Goal: Task Accomplishment & Management: Use online tool/utility

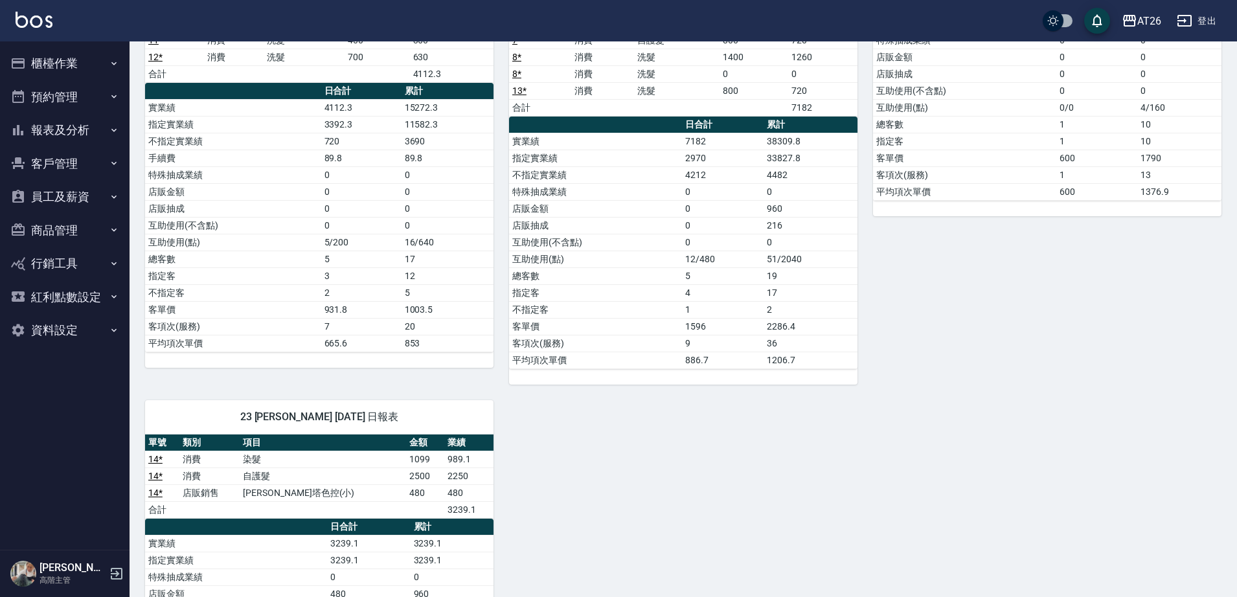
scroll to position [111, 0]
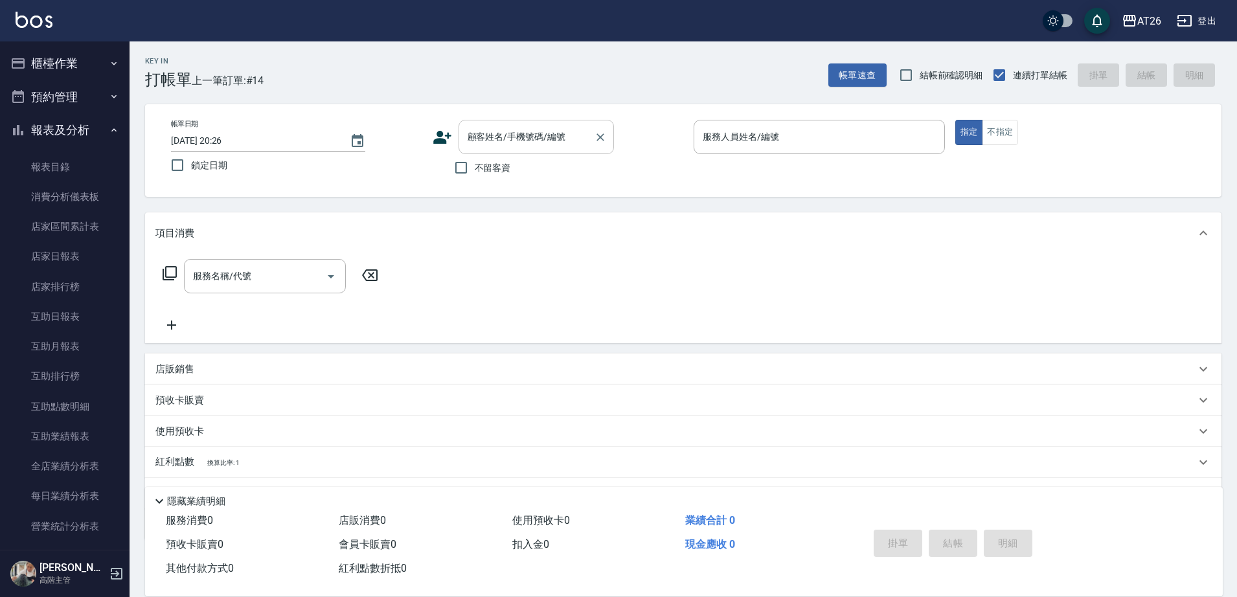
click at [491, 128] on input "顧客姓名/手機號碼/編號" at bounding box center [526, 137] width 124 height 23
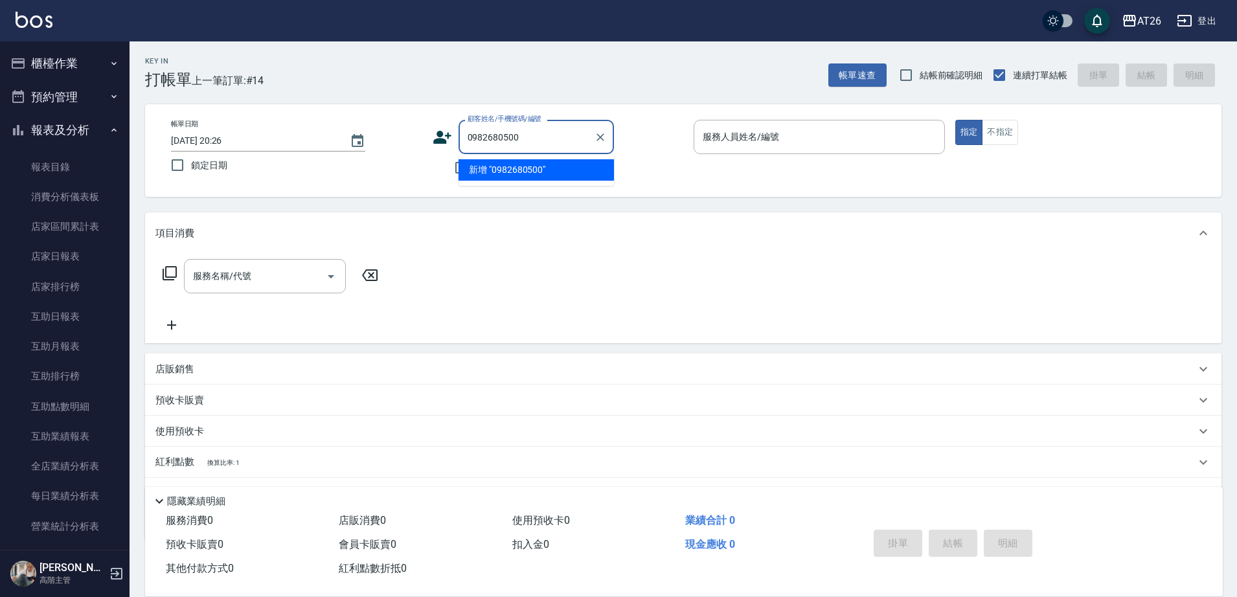
type input "0982680500"
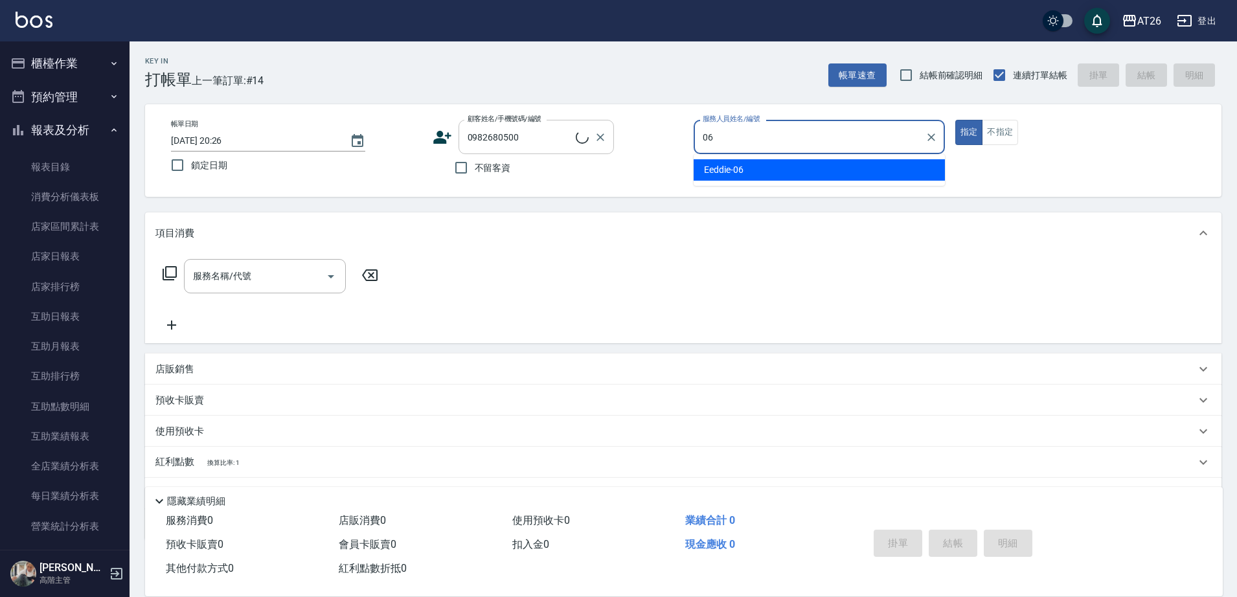
type input "06"
type button "true"
type input "Eeddie-06"
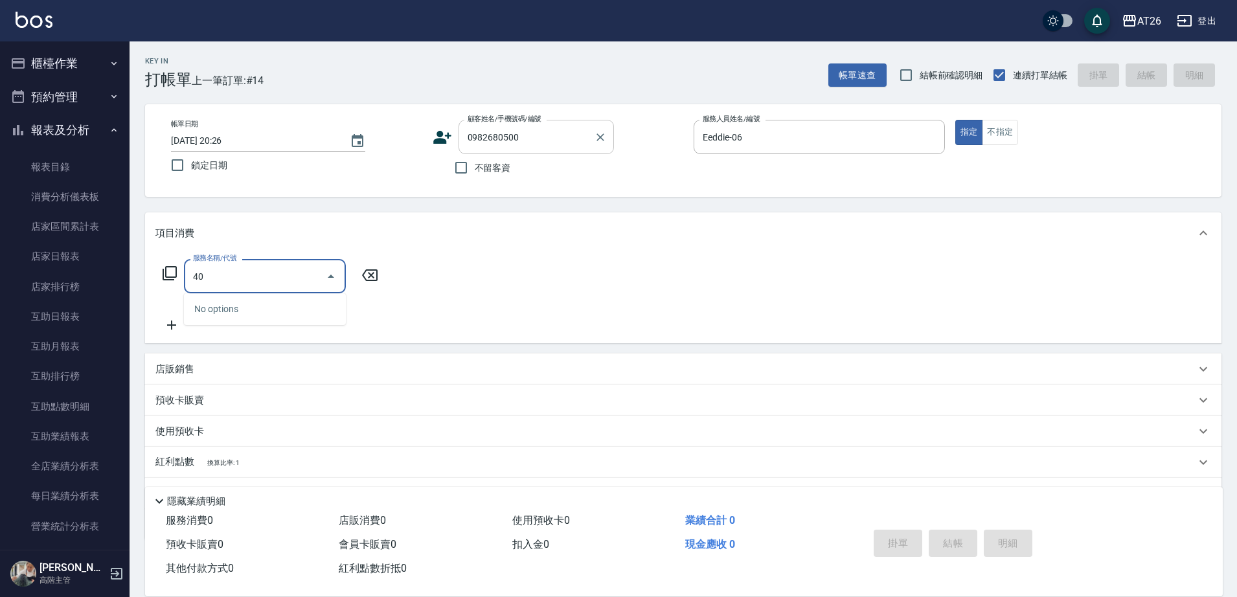
type input "401"
type input "20"
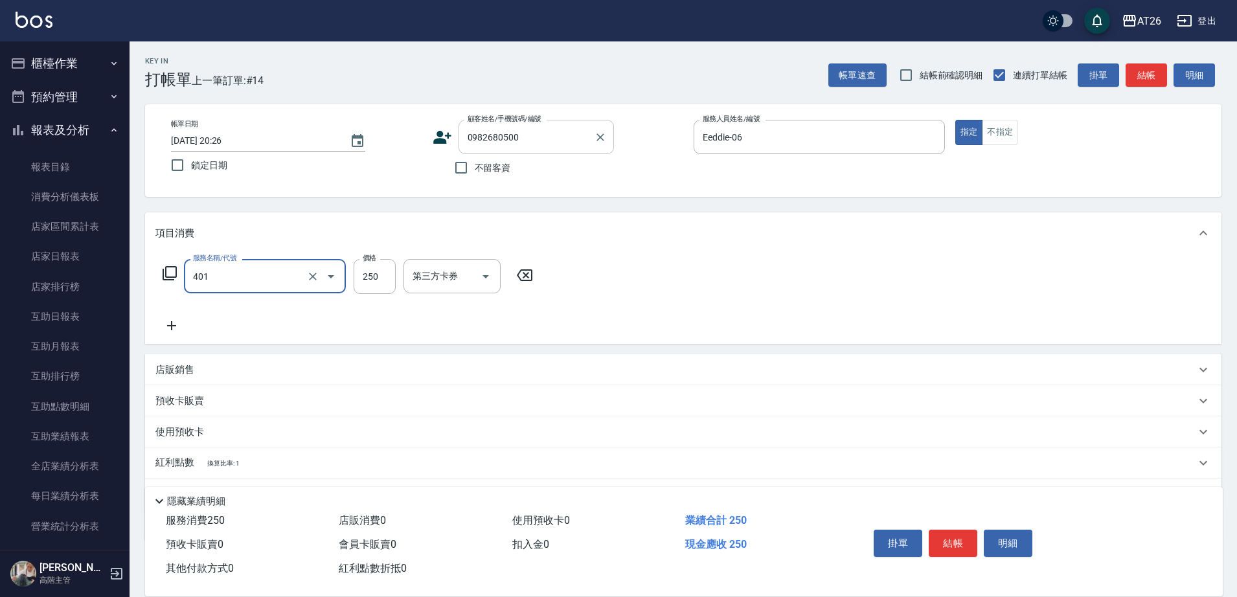
type input "剪髮(401)"
type input "0"
click at [207, 279] on input "剪髮(401)" at bounding box center [247, 276] width 114 height 23
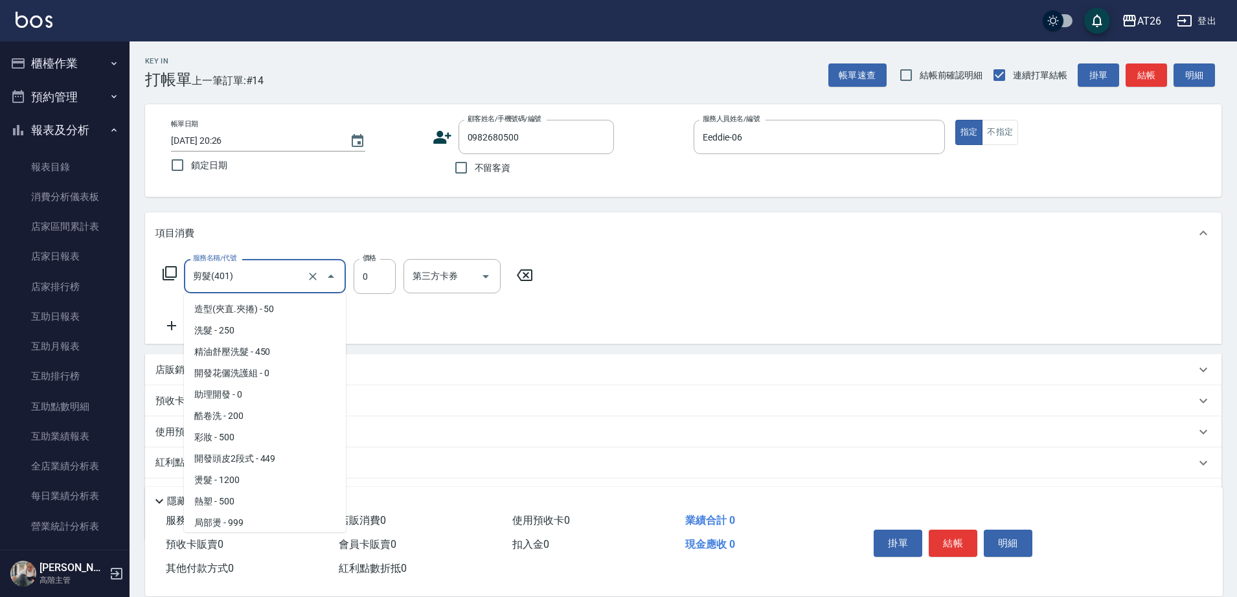
scroll to position [65, 0]
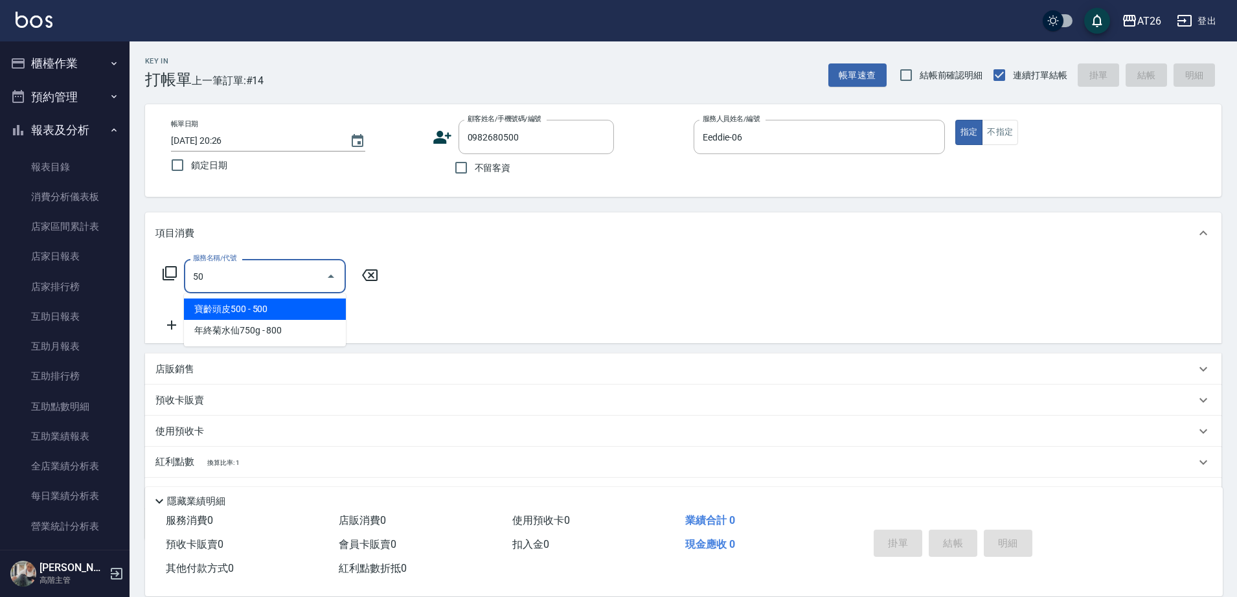
type input "501"
type input "120"
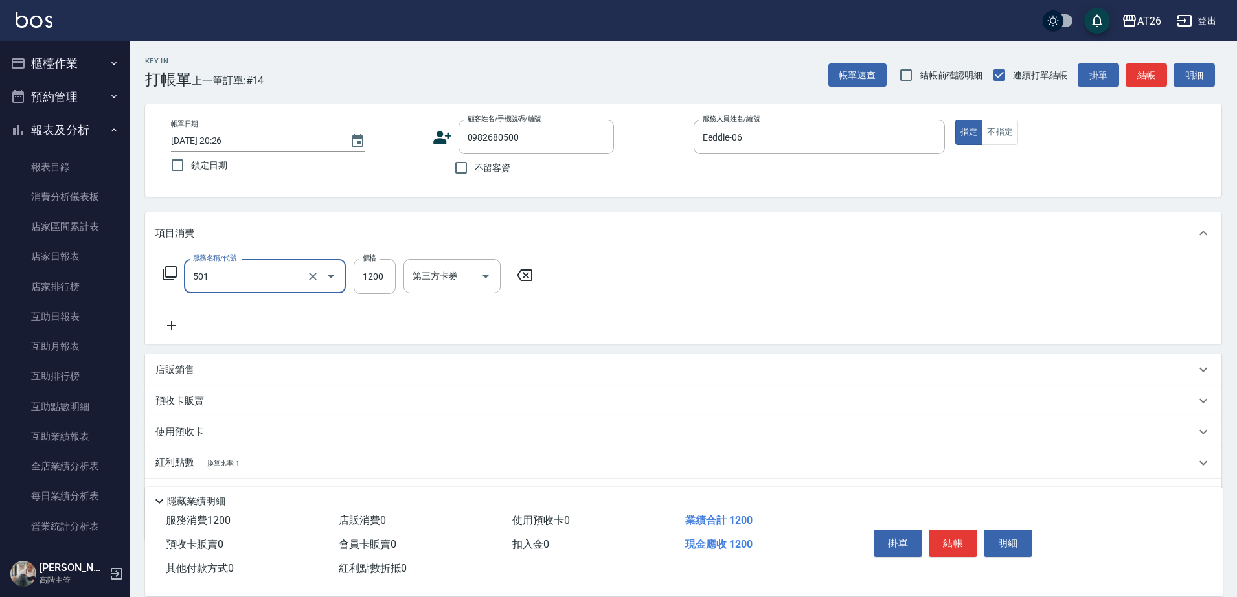
type input "染髮(501)"
type input "3"
type input "0"
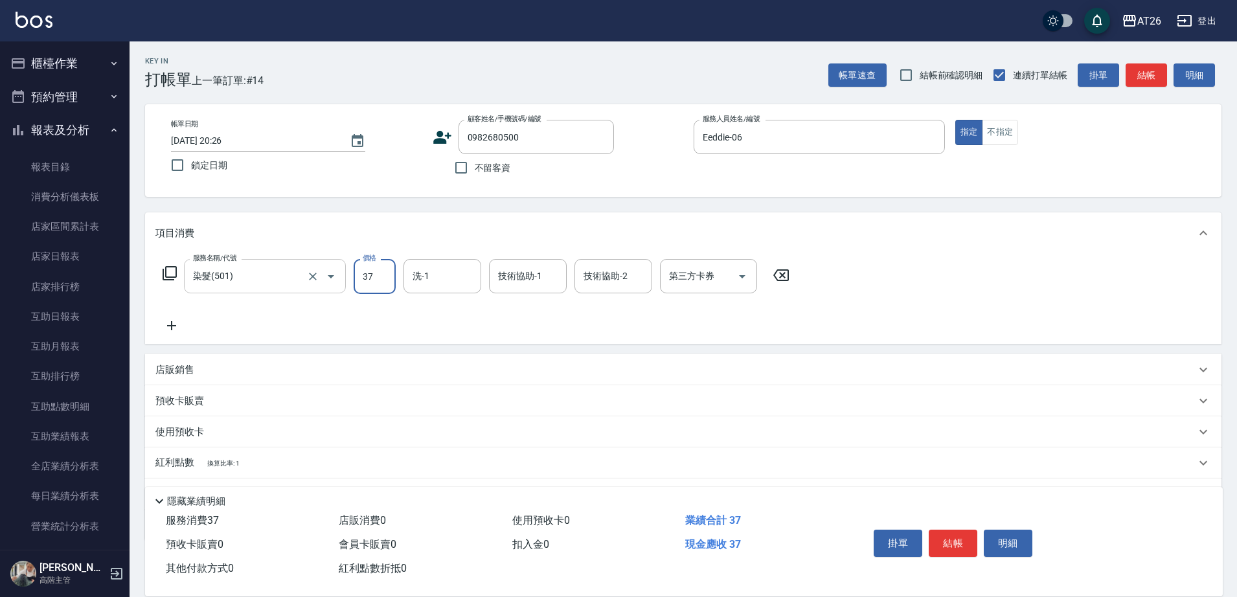
type input "370"
type input "30"
type input "3700"
type input "370"
type input "3700"
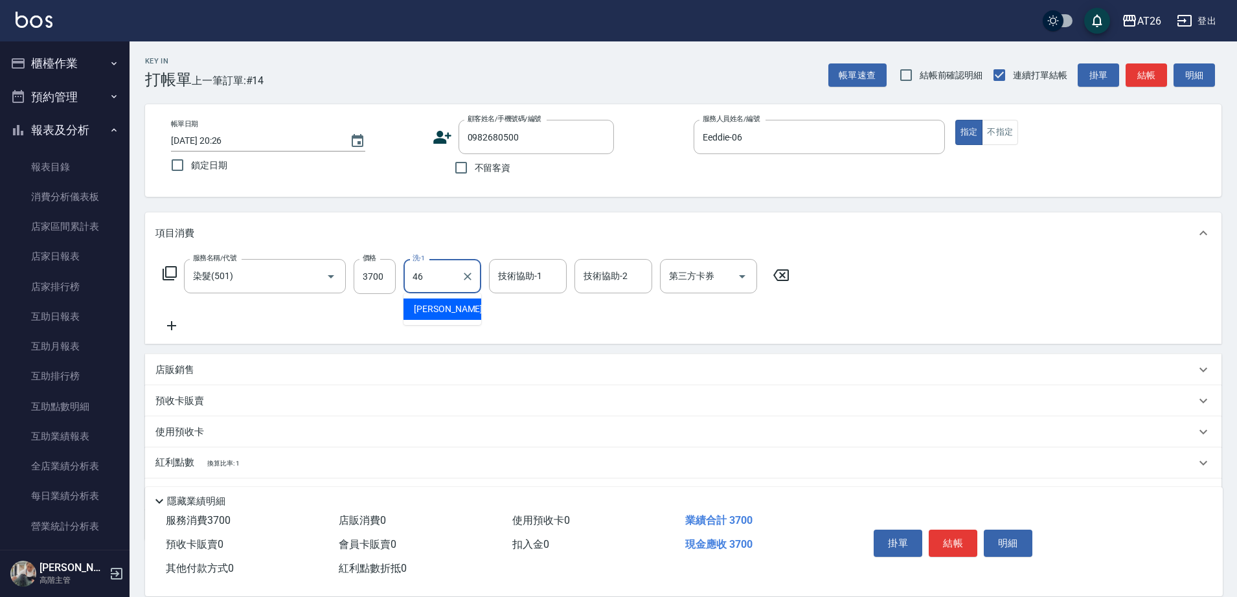
type input "tony-46"
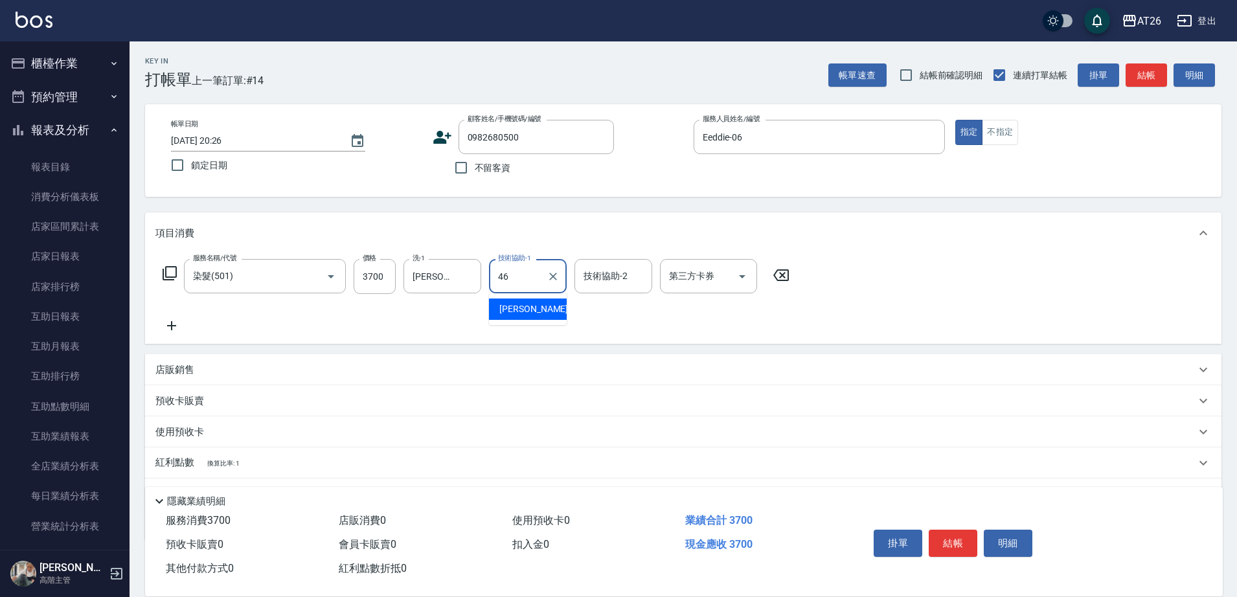
type input "tony-46"
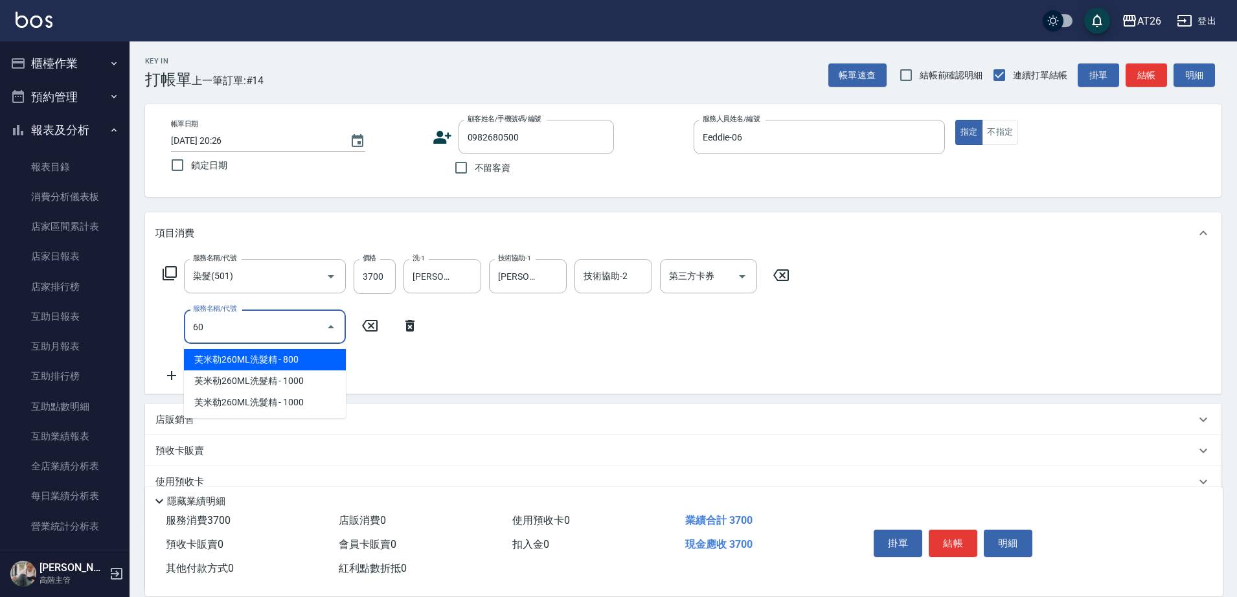
type input "601"
type input "400"
type input "自護髮(601)"
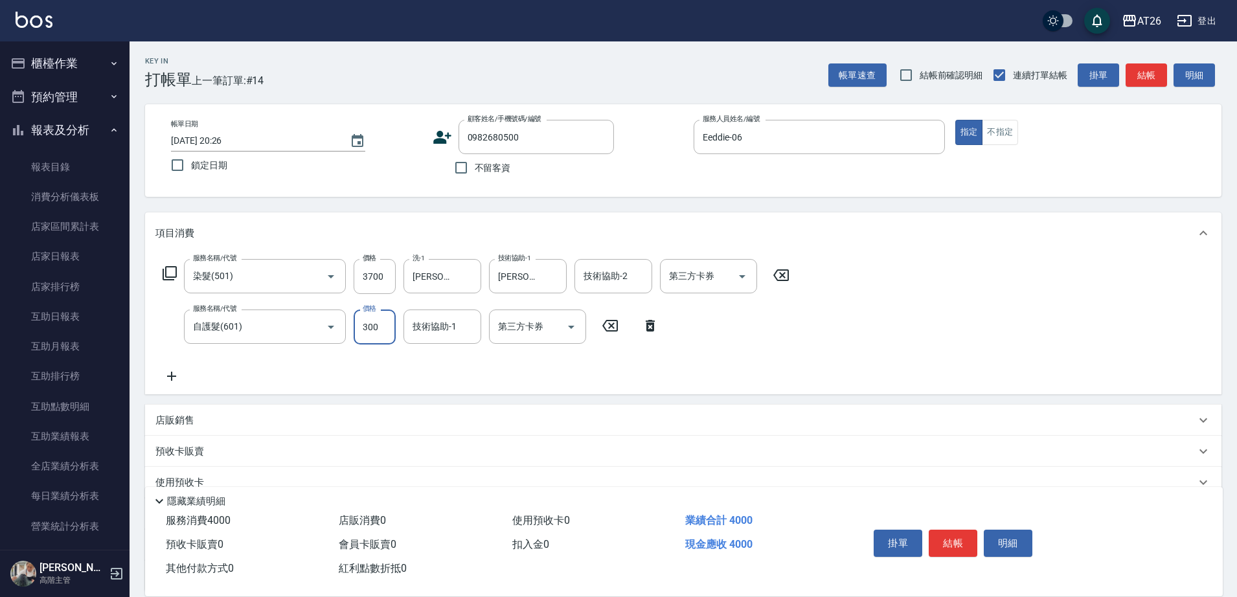
type input "8"
type input "370"
type input "800"
type input "450"
type input "800"
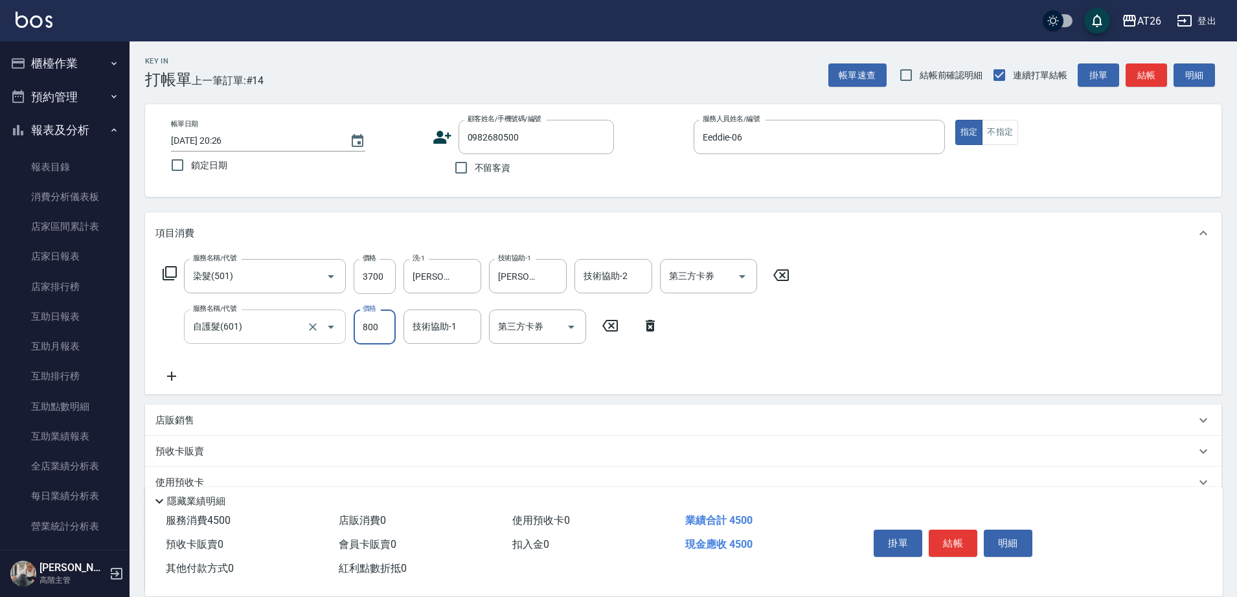
click at [268, 327] on input "自護髮(601)" at bounding box center [247, 326] width 114 height 23
type input "6"
type input "370"
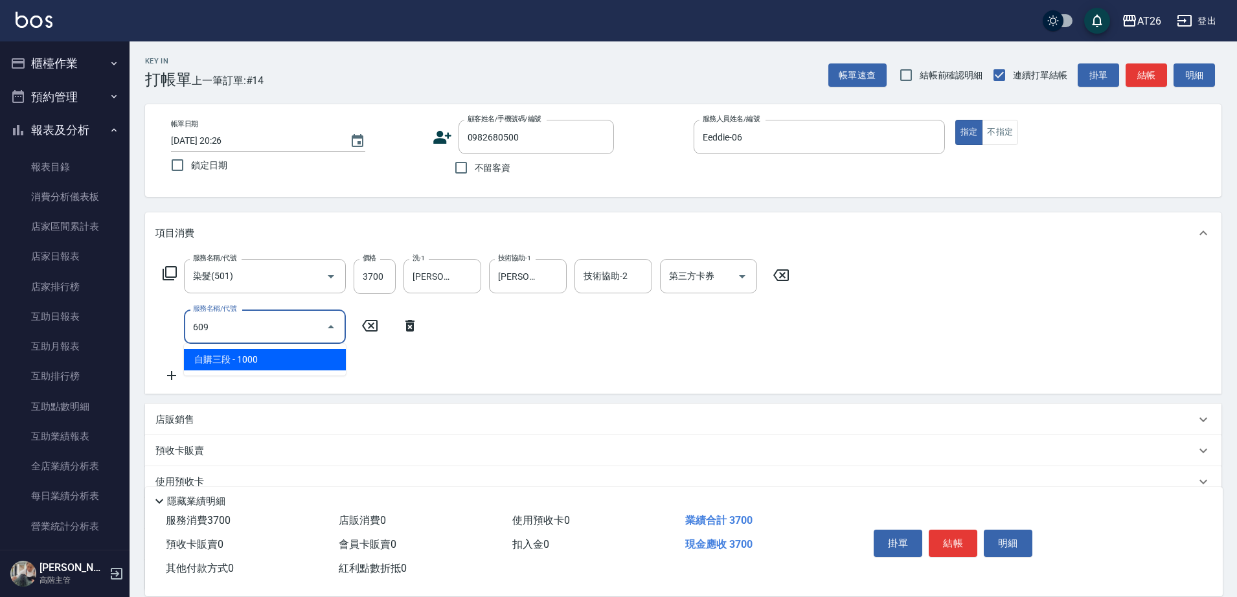
click at [260, 323] on input "609" at bounding box center [255, 326] width 131 height 23
type input "601"
type input "400"
type input "自護髮(601)"
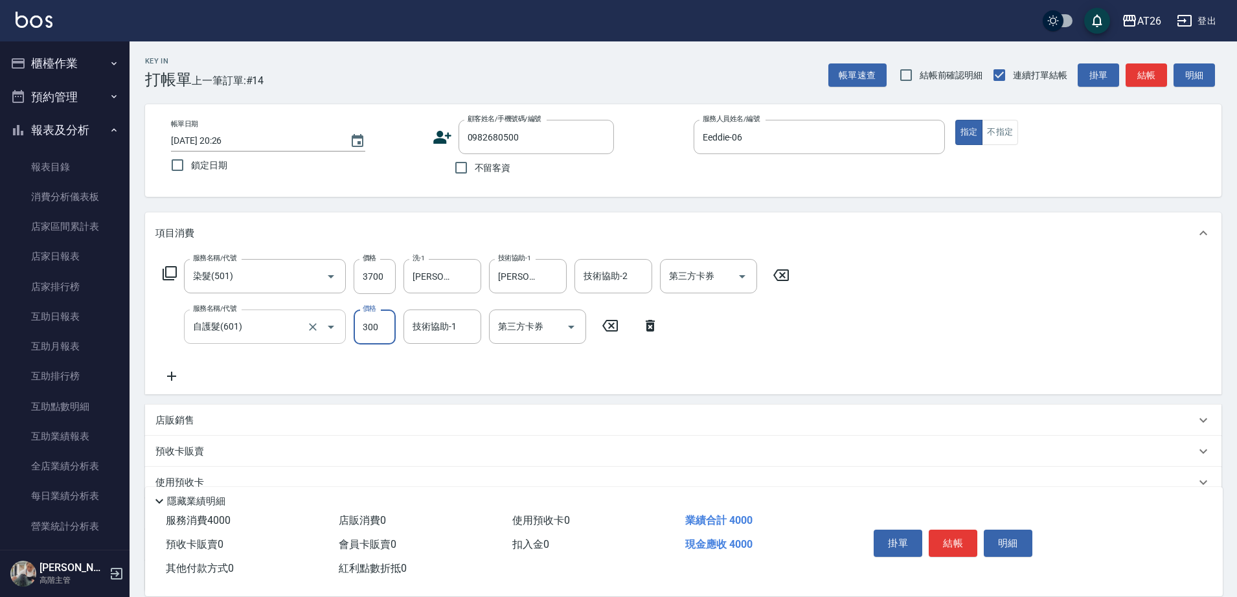
type input "8"
type input "370"
type input "800"
type input "450"
type input "800"
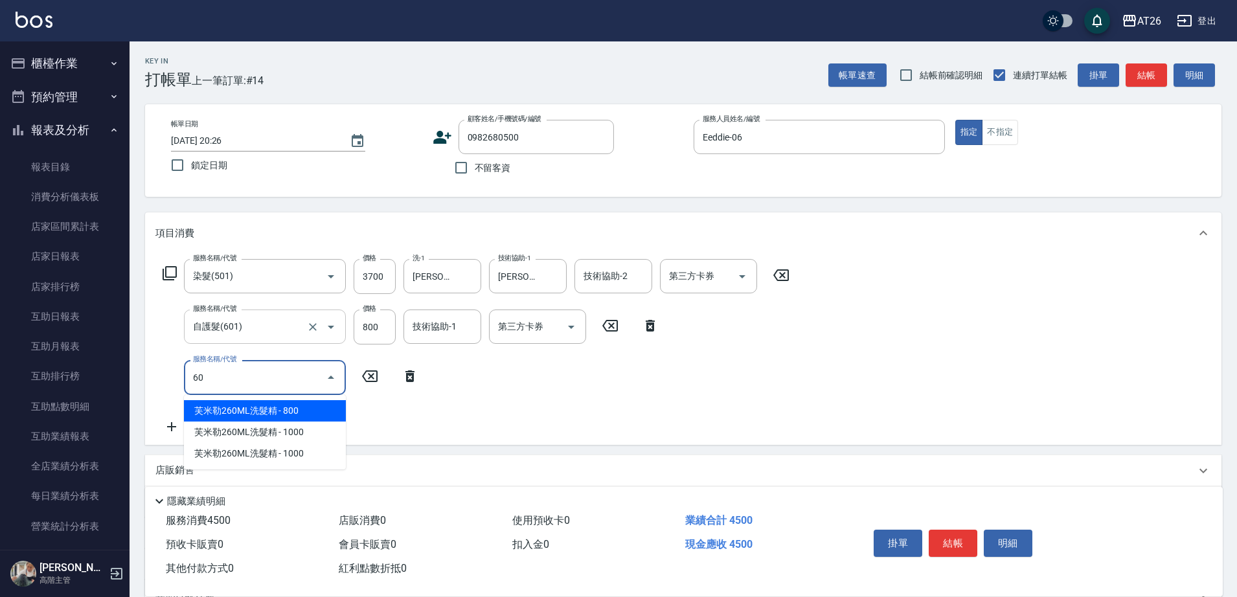
type input "601"
type input "480"
type input "自護髮(601)"
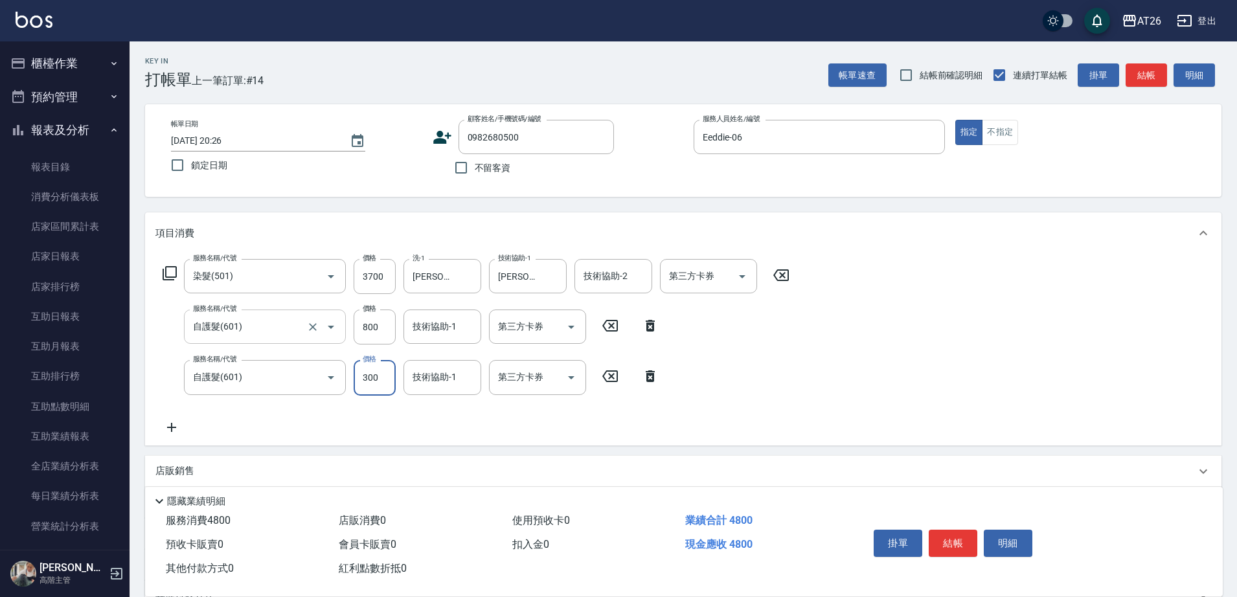
type input "2"
type input "450"
type input "250"
type input "470"
type input "2500"
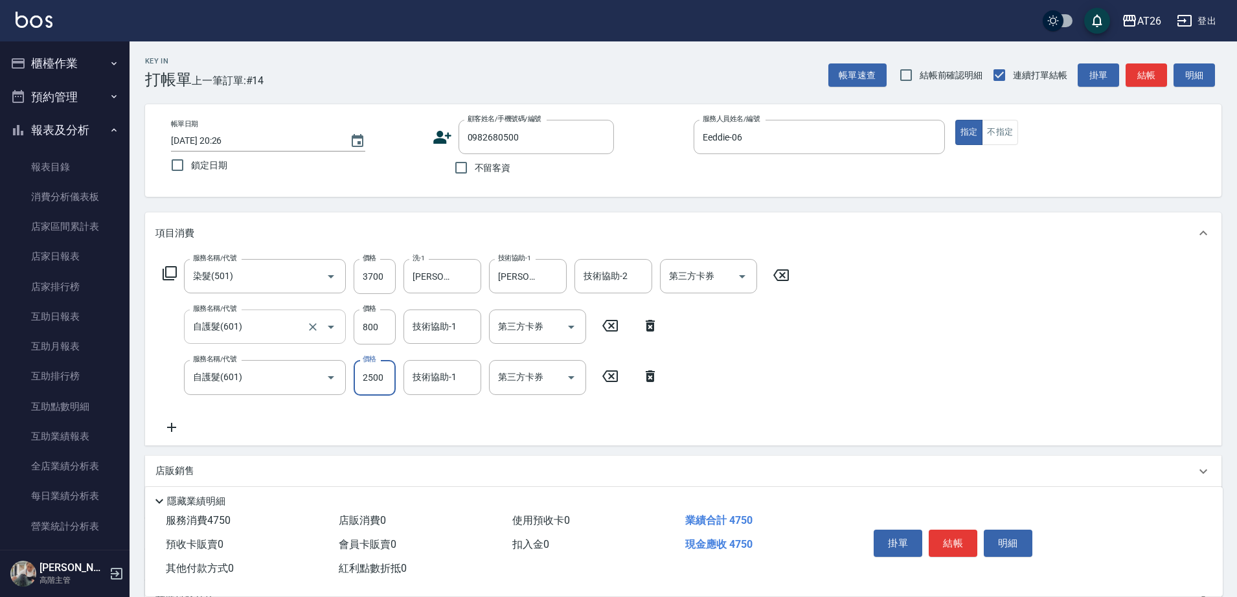
type input "700"
type input "2500"
click at [440, 323] on div "技術協助-1 技術協助-1" at bounding box center [443, 327] width 78 height 34
type input "tony-46"
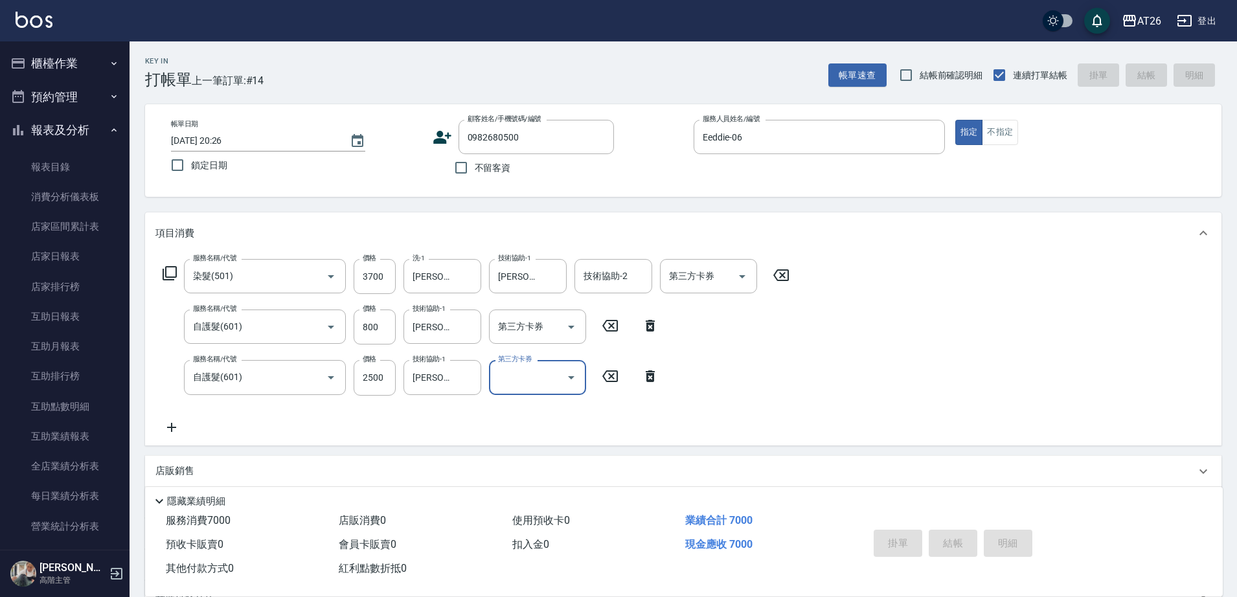
type input "2025/10/08 21:23"
type input "0"
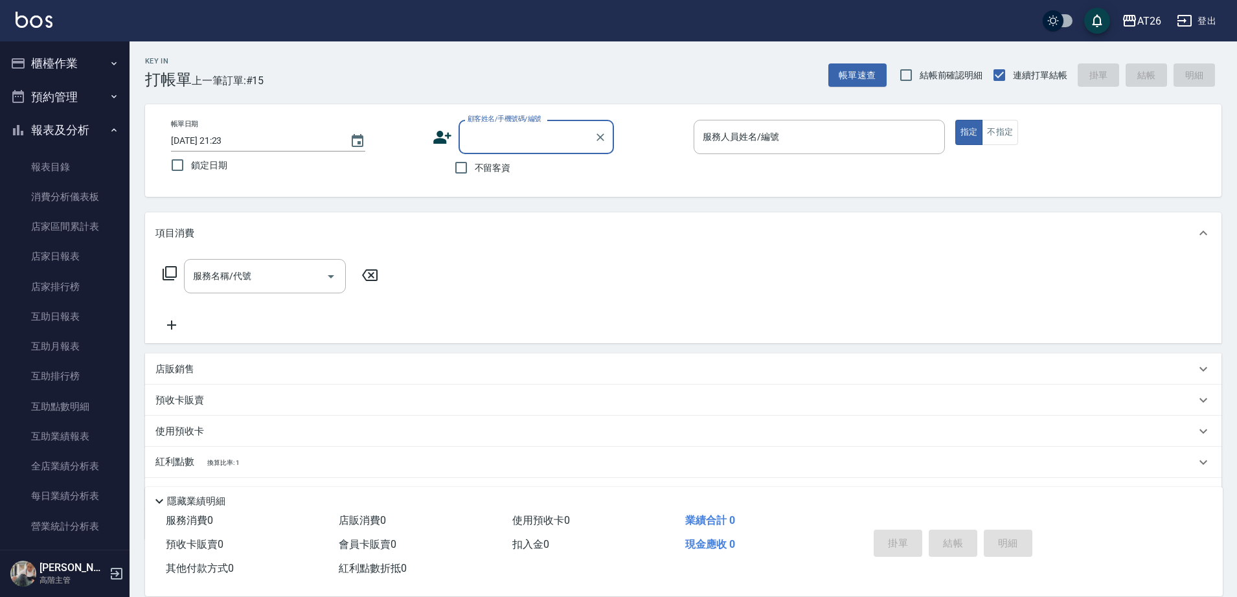
click at [503, 141] on input "顧客姓名/手機號碼/編號" at bounding box center [526, 137] width 124 height 23
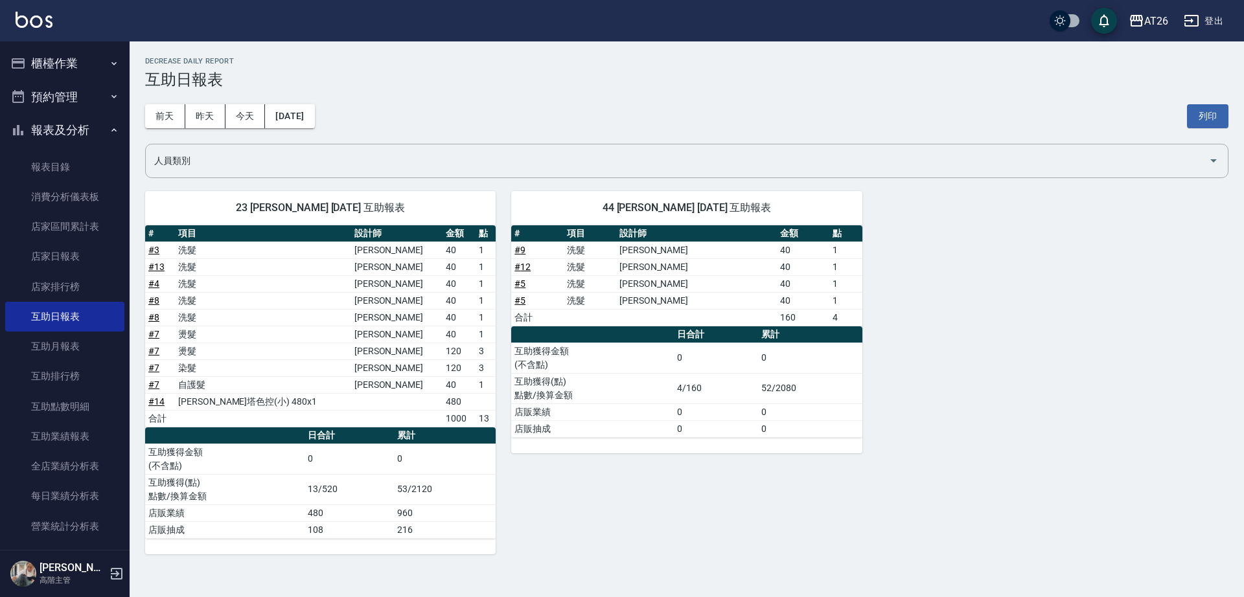
scroll to position [324, 0]
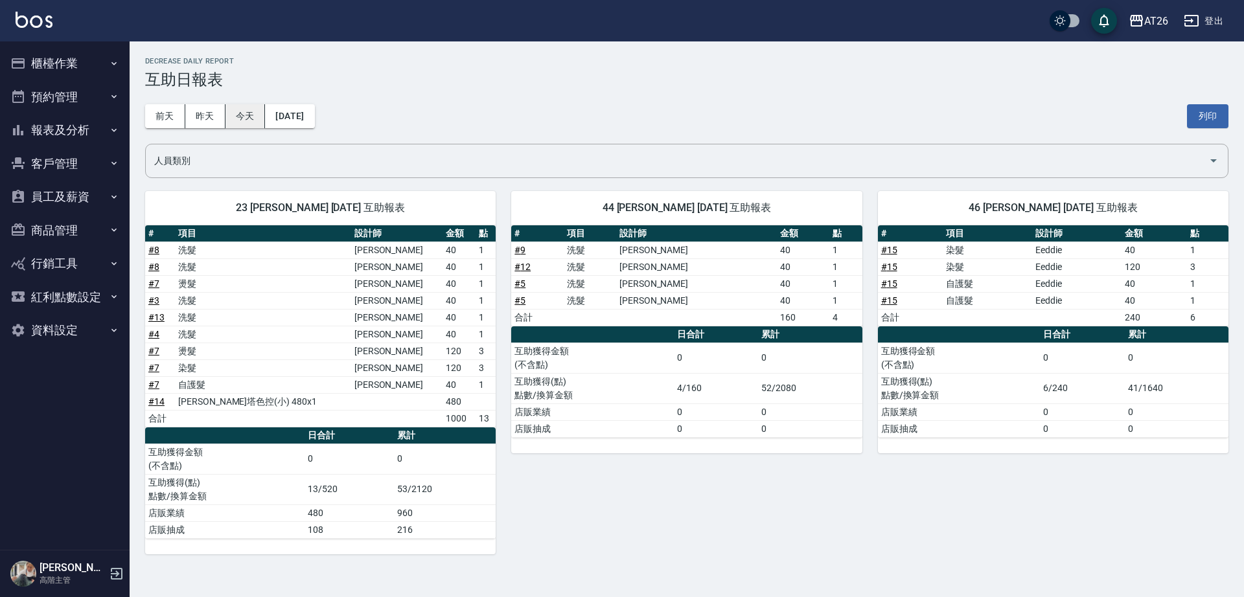
click at [256, 117] on button "今天" at bounding box center [245, 116] width 40 height 24
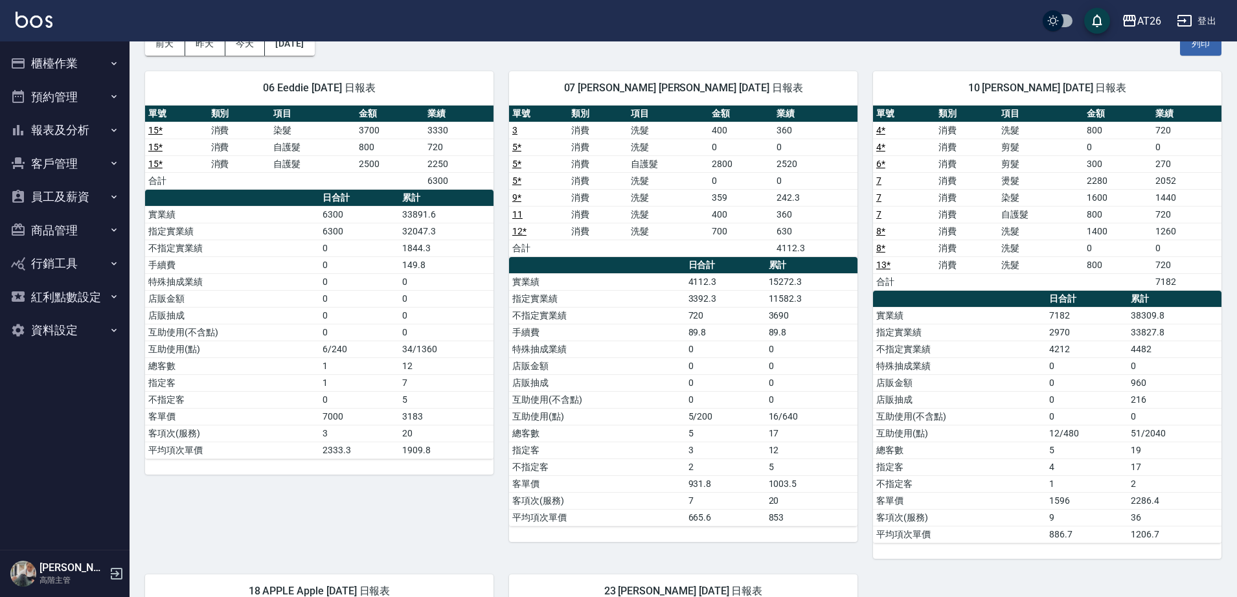
scroll to position [30, 0]
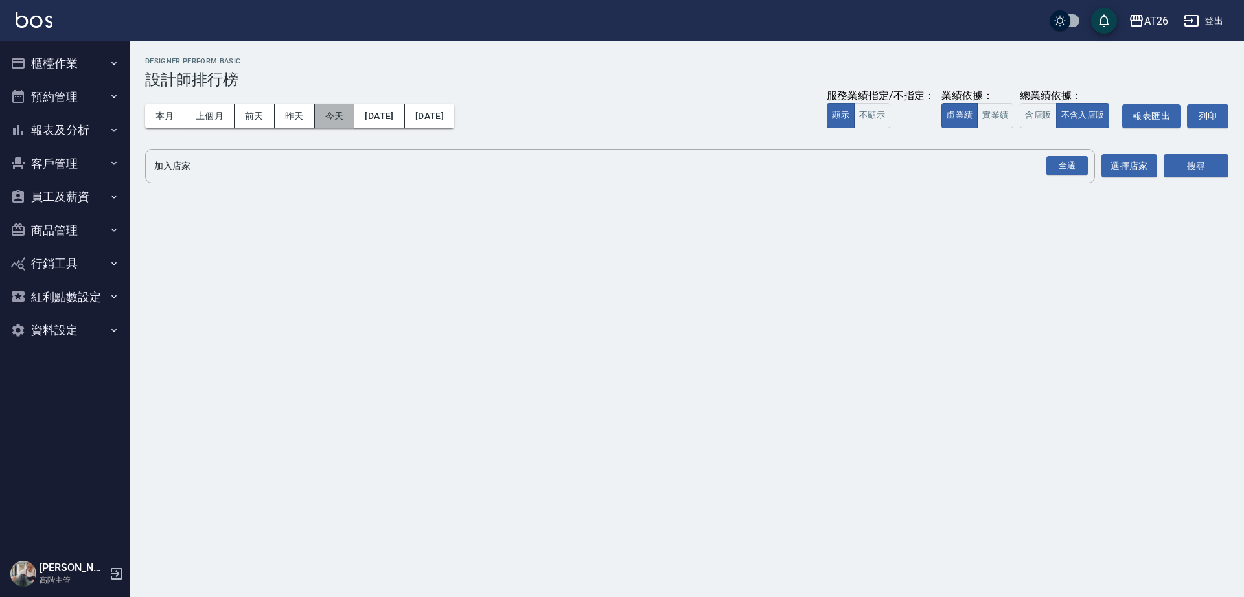
click at [328, 114] on button "今天" at bounding box center [335, 116] width 40 height 24
click at [997, 118] on button "實業績" at bounding box center [995, 115] width 36 height 25
click at [1064, 169] on div "全選" at bounding box center [1066, 166] width 41 height 20
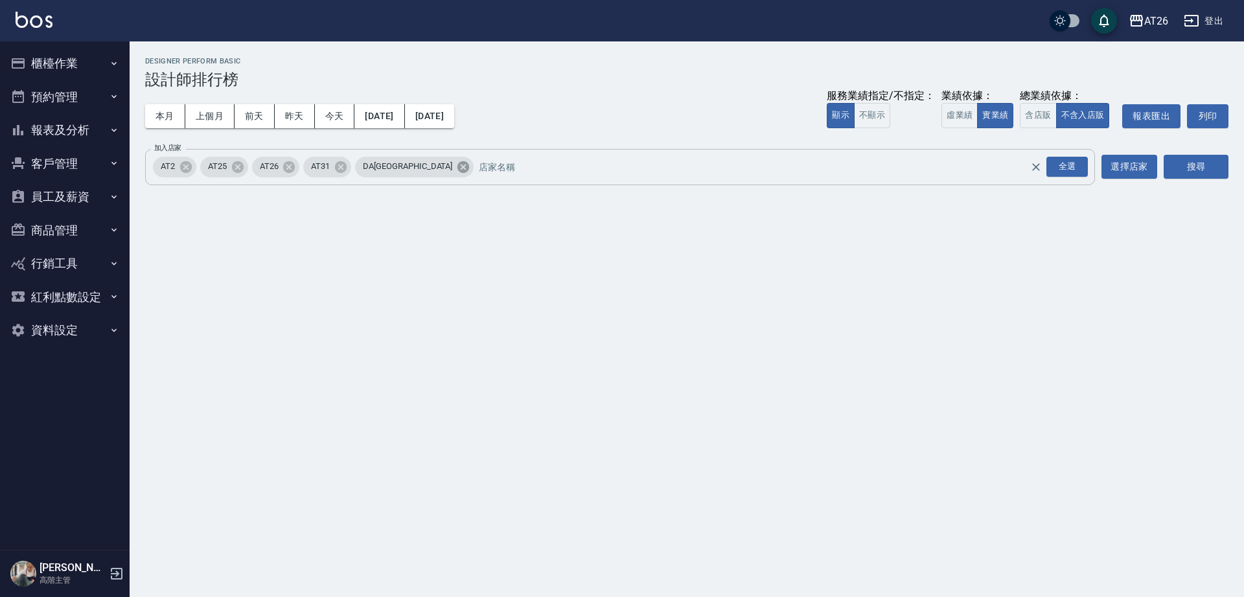
click at [457, 171] on icon at bounding box center [463, 167] width 12 height 12
click at [343, 169] on icon at bounding box center [341, 167] width 12 height 12
click at [243, 165] on icon at bounding box center [238, 167] width 12 height 12
click at [182, 161] on icon at bounding box center [186, 167] width 14 height 14
click at [1230, 164] on div "AT26 2025-10-08 - 2025-10-08 設計師排行榜 列印時間： 2025-10-08-22:04 Designer Perform Bas…" at bounding box center [687, 123] width 1114 height 165
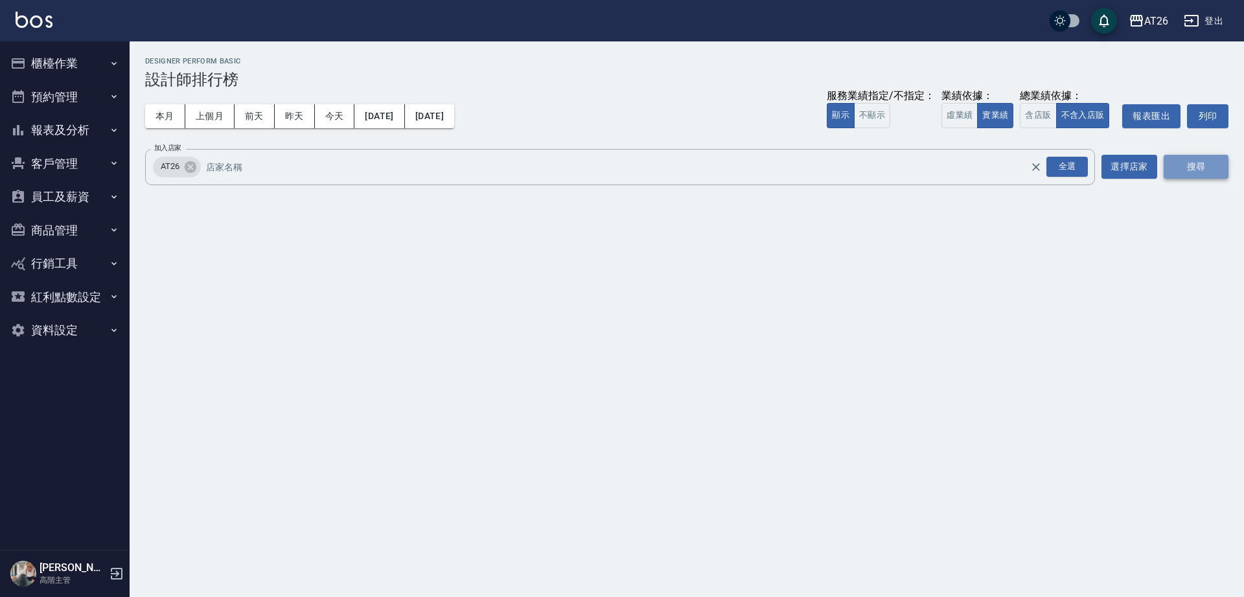
click at [1209, 165] on button "搜尋" at bounding box center [1195, 167] width 65 height 24
